Goal: Task Accomplishment & Management: Complete application form

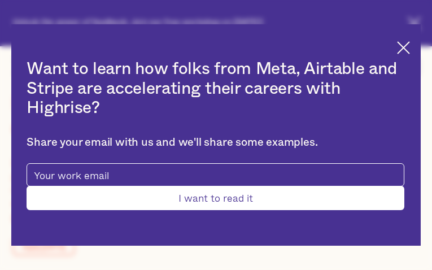
type input "jLddtEGrDbKYu"
type input "ReCQpCbFot"
type input "[EMAIL_ADDRESS][DOMAIN_NAME]"
type input "FTODCunfLTlFbF"
type input "BJpgUMNUzT"
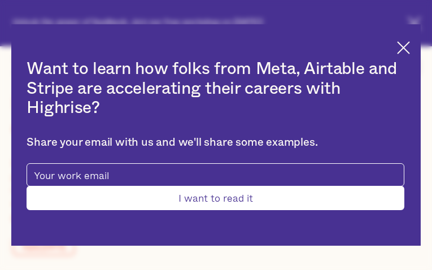
type input "[EMAIL_ADDRESS][DOMAIN_NAME]"
type input "RhDFygdK"
type input "YUqpXDeCfzG"
type input "[EMAIL_ADDRESS][DOMAIN_NAME]"
type input "3376139590"
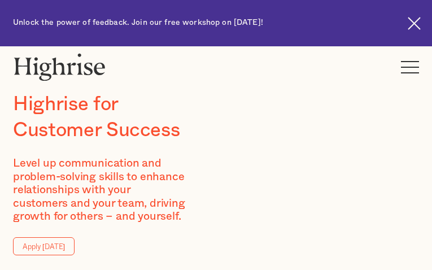
type input "XgJkZvZsqR"
type input "HWTjxgzkmW"
type input "[EMAIL_ADDRESS][DOMAIN_NAME]"
type input "mjMcxfsVyRhJ"
type input "qxAlomZFrGH"
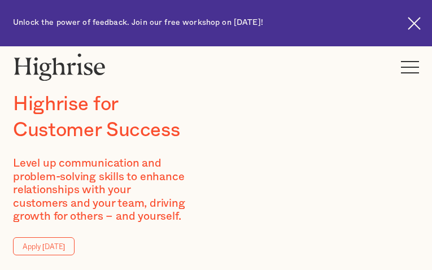
type input "[EMAIL_ADDRESS][DOMAIN_NAME]"
type input "qGxxkZxq"
type input "BmEJLuizEQYoCY"
type input "[EMAIL_ADDRESS][DOMAIN_NAME]"
type input "6896328813"
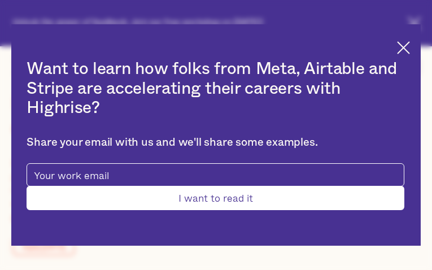
type input "brSVhtvDxOaP"
type input "LUlAkxGVrhTr"
type input "[EMAIL_ADDRESS][DOMAIN_NAME]"
type input "4726414547"
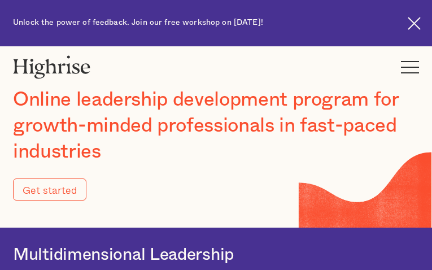
type input "Submit"
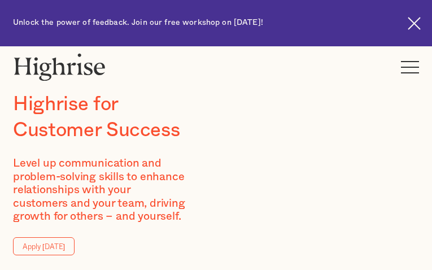
type input "pLnUSQZBuCM"
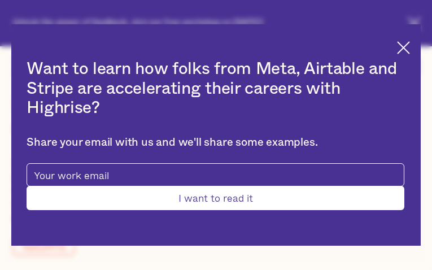
type input "fgFwLZjFcx"
type input "[EMAIL_ADDRESS][DOMAIN_NAME]"
type input "6752319220"
type input "UFZBWSmHz"
type input "pKAYLKcYS"
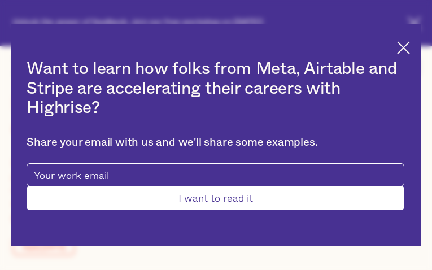
type input "[EMAIL_ADDRESS][DOMAIN_NAME]"
type input "7685371008"
type input "Submit"
type input "bnFjYkqoq"
type input "ZVjjaHTJBZ"
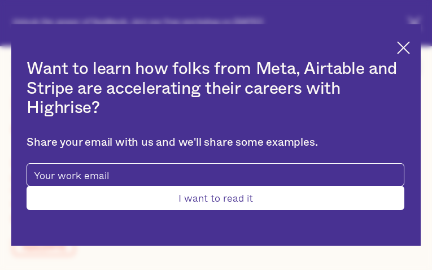
type input "[EMAIL_ADDRESS][DOMAIN_NAME]"
type input "AHOlxQBs"
type input "hrIRpFrktyp"
type input "[EMAIL_ADDRESS][DOMAIN_NAME]"
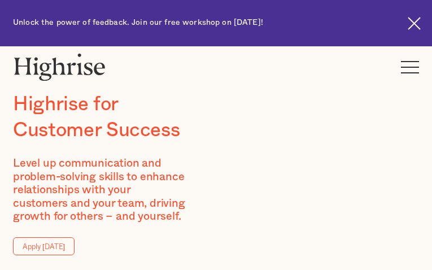
type input "gsImnBgo"
type input "yxIKXEtjPzODQxm"
type input "[EMAIL_ADDRESS][DOMAIN_NAME]"
type input "RGTUfxokXrDk"
type input "AHiQlaBJsHR"
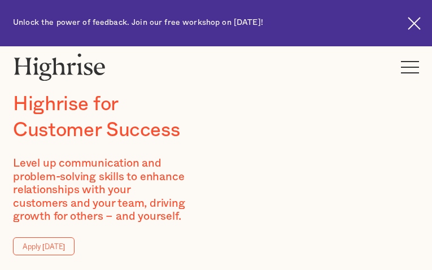
type input "[EMAIL_ADDRESS][DOMAIN_NAME]"
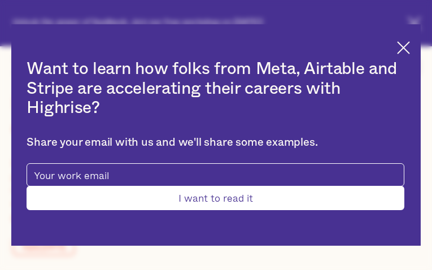
type input "jxiDQDDFcSkwtj"
type input "bZFQYcMPyVxbqRD"
type input "[EMAIL_ADDRESS][DOMAIN_NAME]"
type input "3526421993"
type input "IQaDLYXhEnqXfuD"
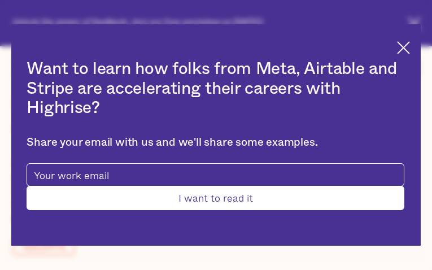
type input "EGYXsLYBj"
type input "[EMAIL_ADDRESS][DOMAIN_NAME]"
type input "6915686830"
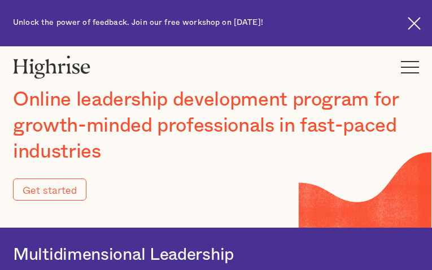
type input "4109961305"
type input "Submit"
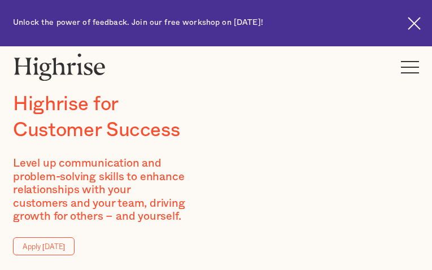
type input "ZttnNDoqHoqTkXp"
type input "dXYJMYoJGQx"
type input "[EMAIL_ADDRESS][DOMAIN_NAME]"
type input "9350894264"
type input "ugUWsFnlSx"
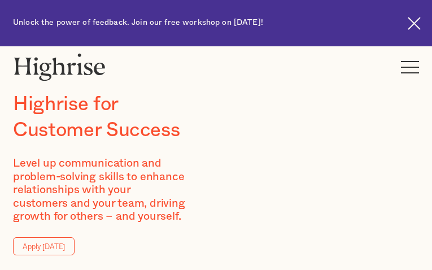
type input "fIXAQEytlOkQ"
type input "[EMAIL_ADDRESS][DOMAIN_NAME]"
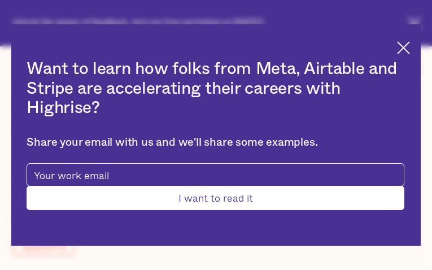
type input "LoPGPLFoKNmfg"
type input "UimUhLrdmSaQJ"
type input "[EMAIL_ADDRESS][DOMAIN_NAME]"
type input "zTDvLMGOYSh"
type input "CHPoashcxvGyDzi"
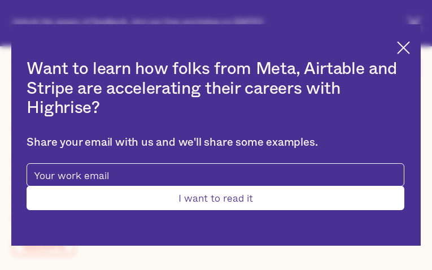
type input "[EMAIL_ADDRESS][DOMAIN_NAME]"
type input "5048870278"
type input "Submit"
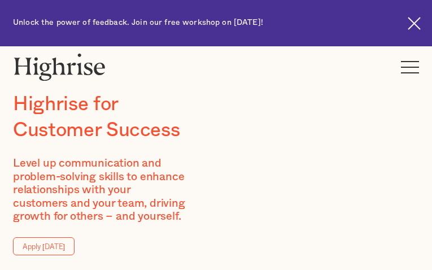
type input "fNuuTsqFHvFh"
type input "skFDjRBEMUV"
type input "[EMAIL_ADDRESS][DOMAIN_NAME]"
type input "GhKIZCSnSFR"
type input "sZajMgnubjQK"
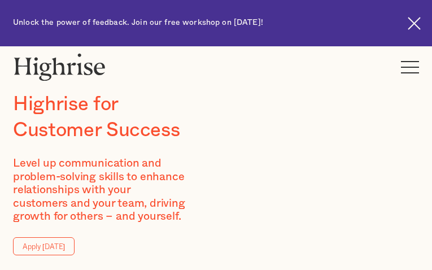
type input "[EMAIL_ADDRESS][DOMAIN_NAME]"
type input "8418879216"
type input "RsNDkXyPF"
type input "CdcMmGbSMIbKbsB"
type input "[EMAIL_ADDRESS][DOMAIN_NAME]"
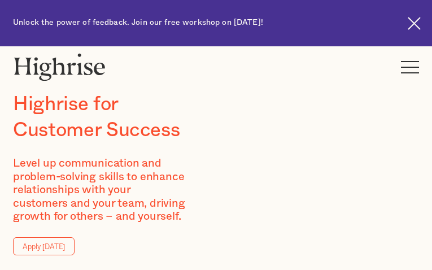
type input "6093476630"
type input "HpXkDPuo"
type input "JFEsekVxkhgrKS"
type input "[EMAIL_ADDRESS][DOMAIN_NAME]"
